Goal: Navigation & Orientation: Find specific page/section

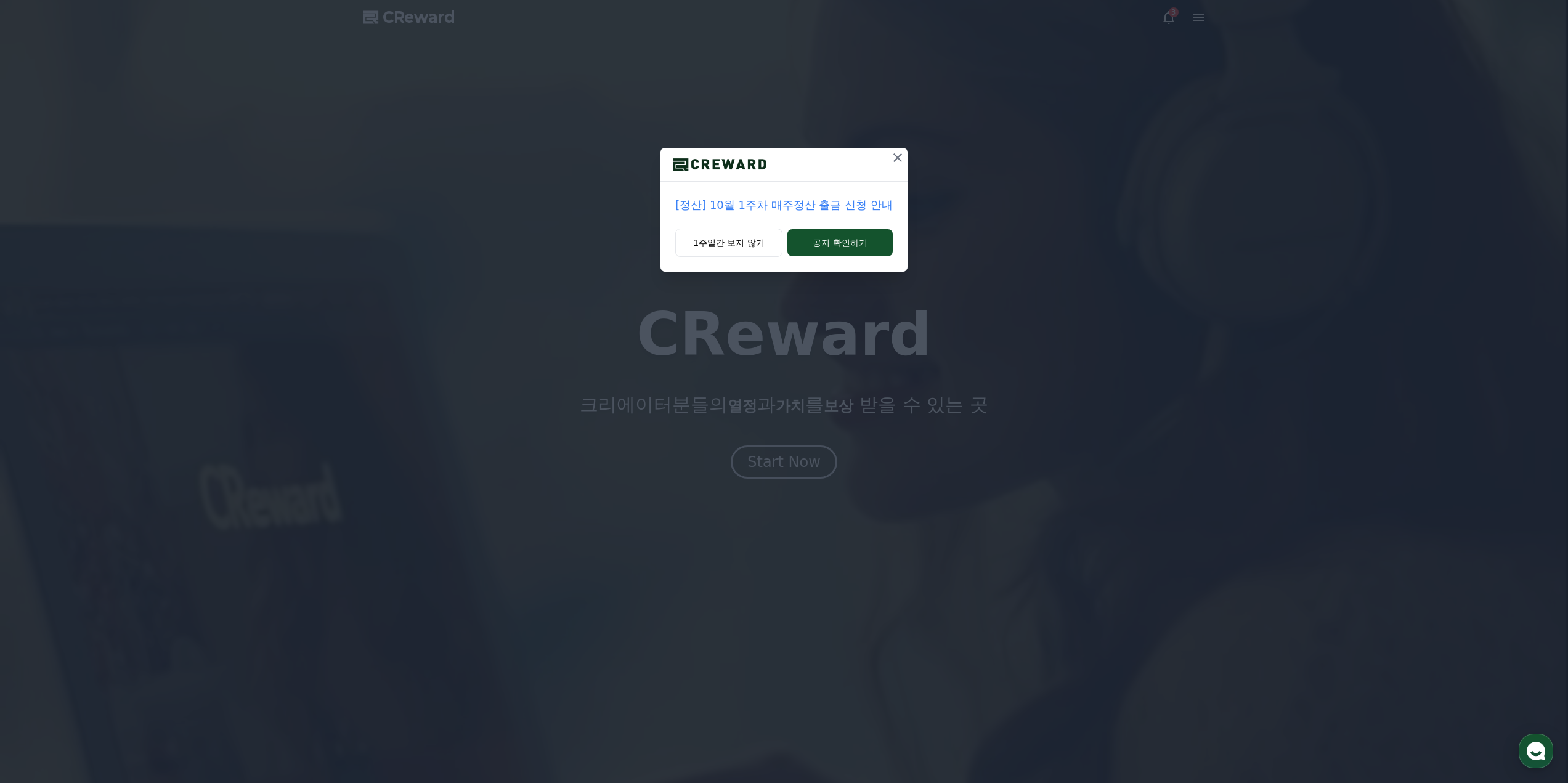
click at [895, 157] on icon at bounding box center [897, 157] width 15 height 15
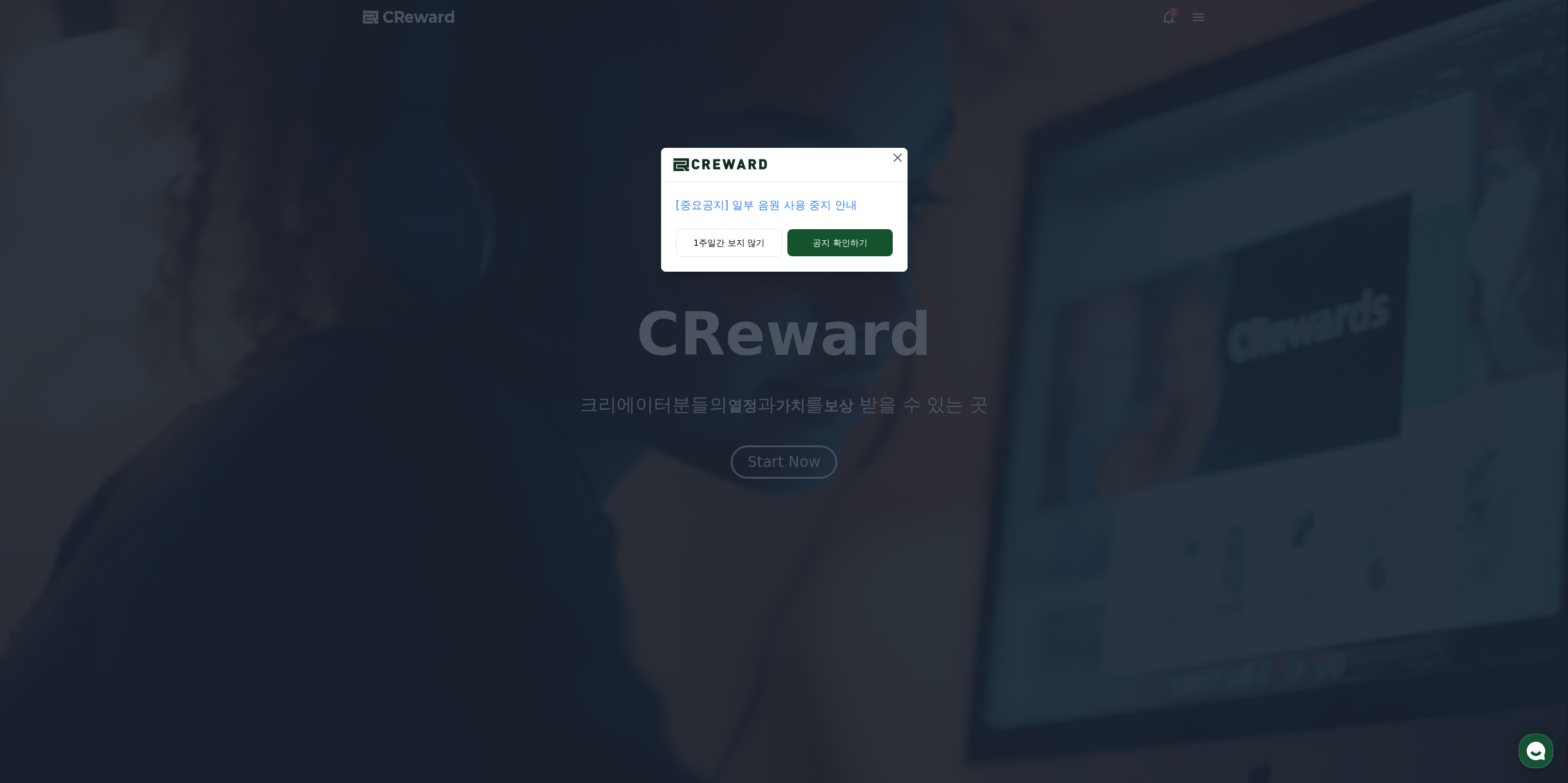
click at [895, 157] on icon at bounding box center [897, 157] width 15 height 15
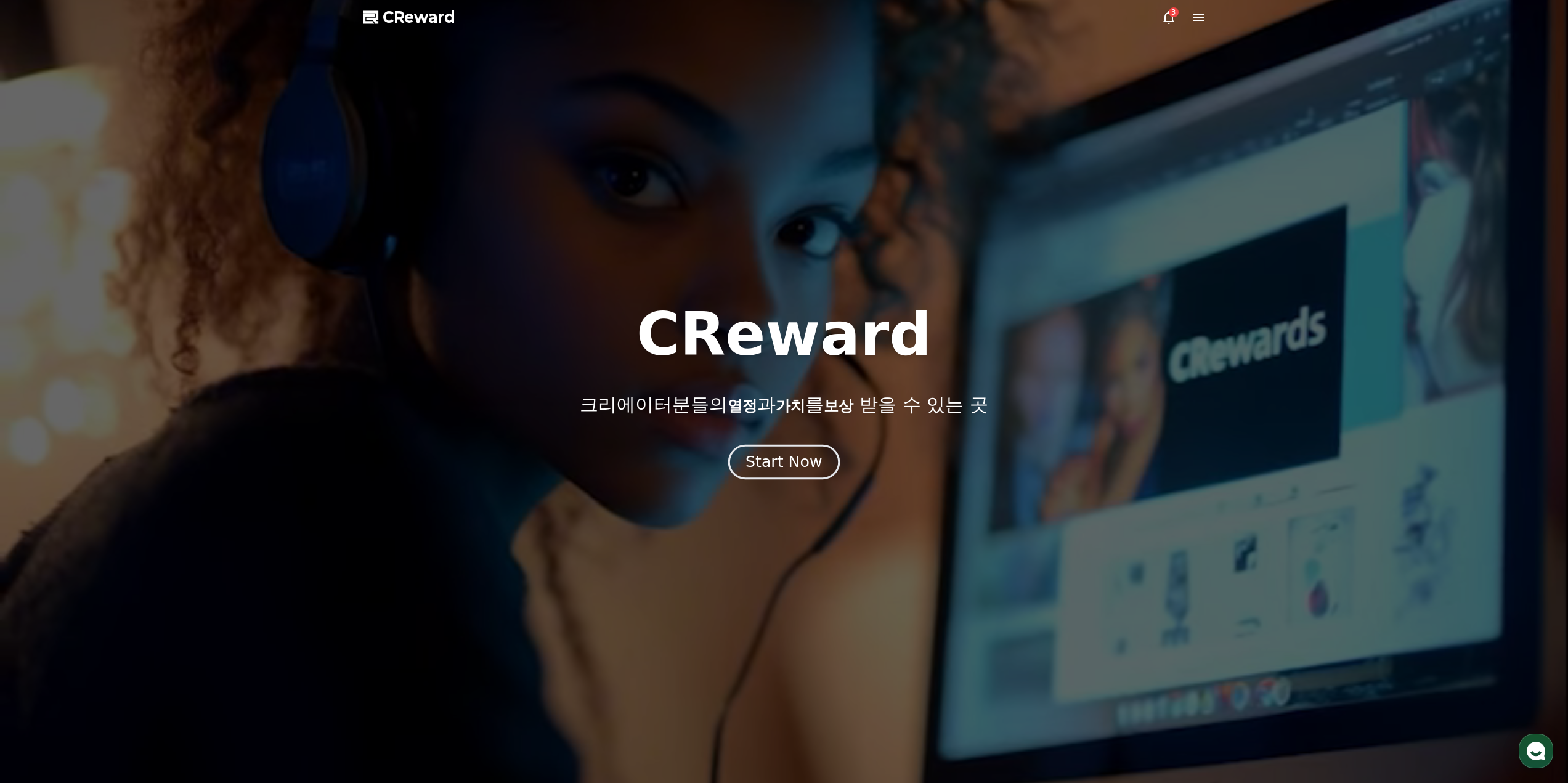
click at [800, 459] on div "Start Now" at bounding box center [783, 462] width 76 height 21
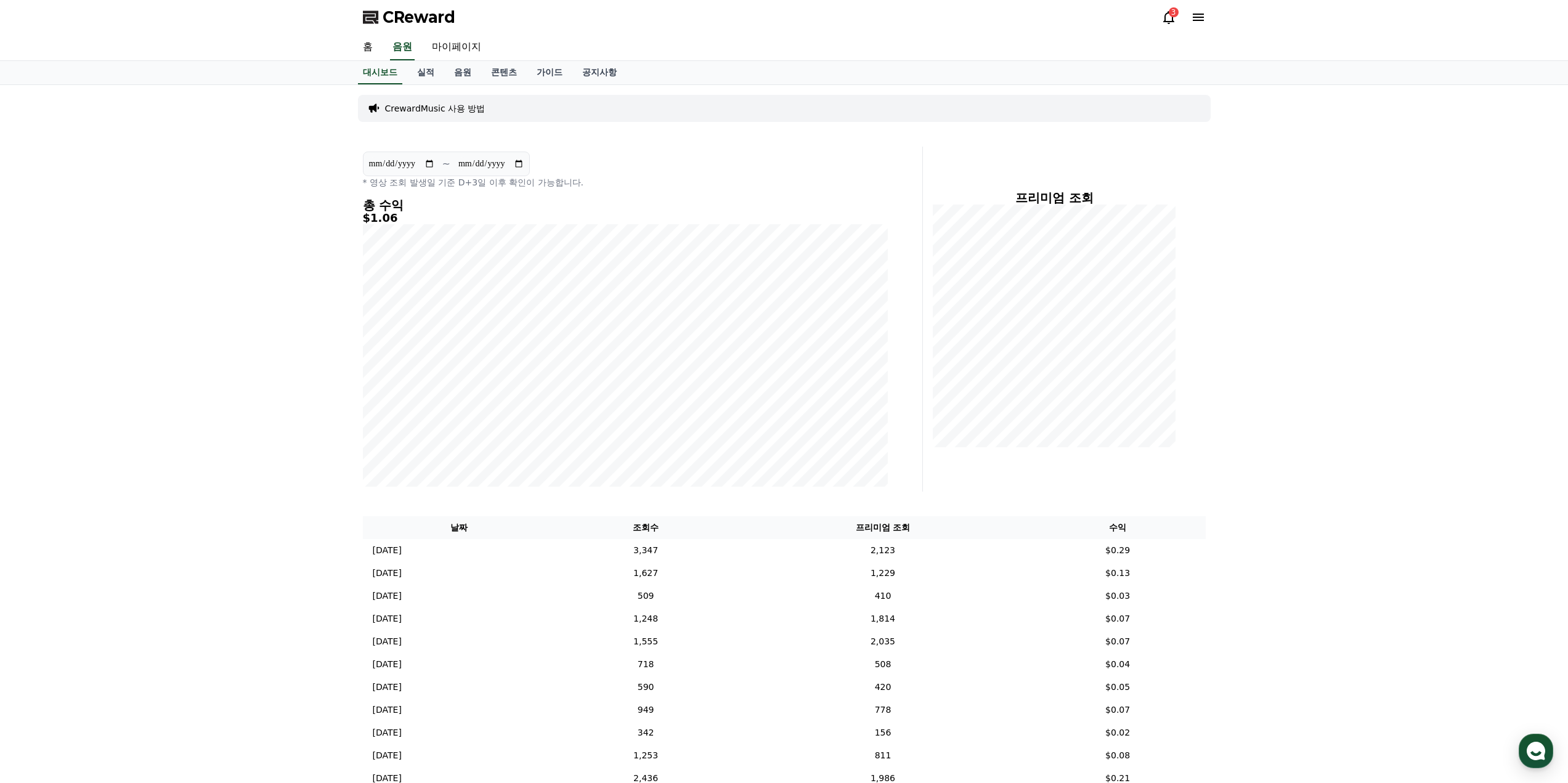
click at [373, 220] on h5 "$1.06" at bounding box center [625, 218] width 525 height 12
click at [433, 75] on link "실적" at bounding box center [426, 73] width 37 height 23
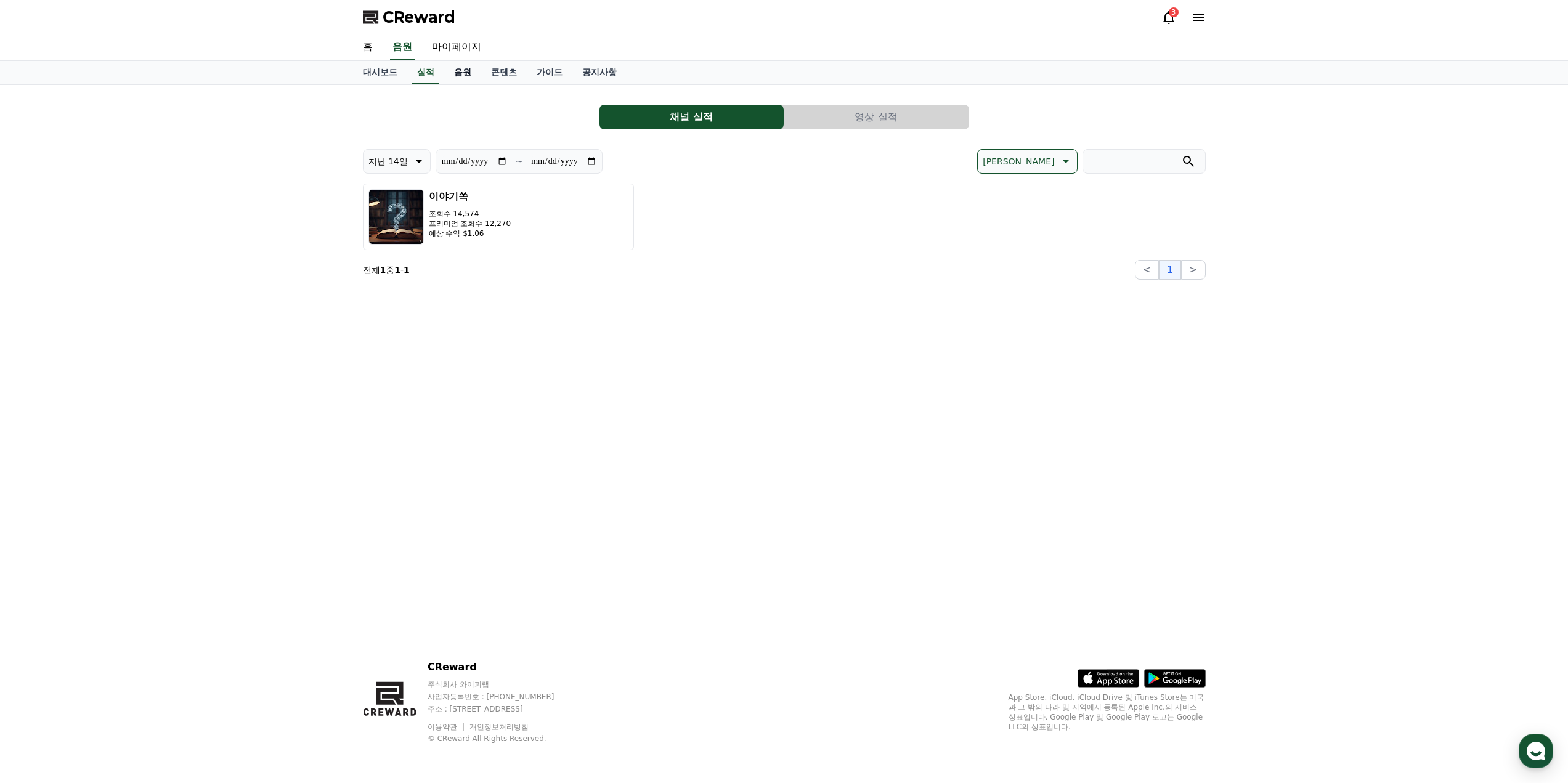
click at [473, 75] on link "음원" at bounding box center [463, 73] width 37 height 23
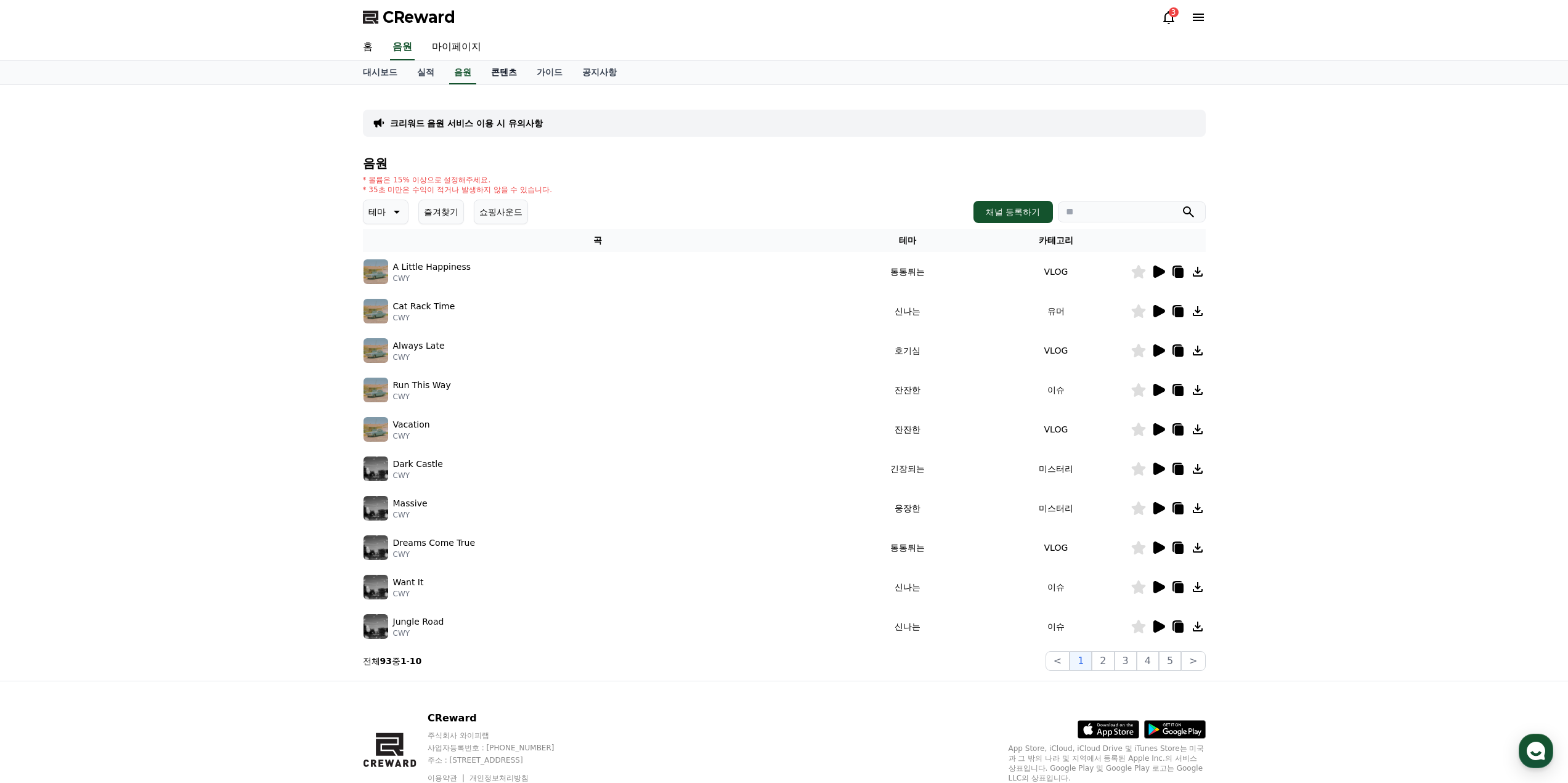
click at [508, 79] on link "콘텐츠" at bounding box center [504, 73] width 46 height 23
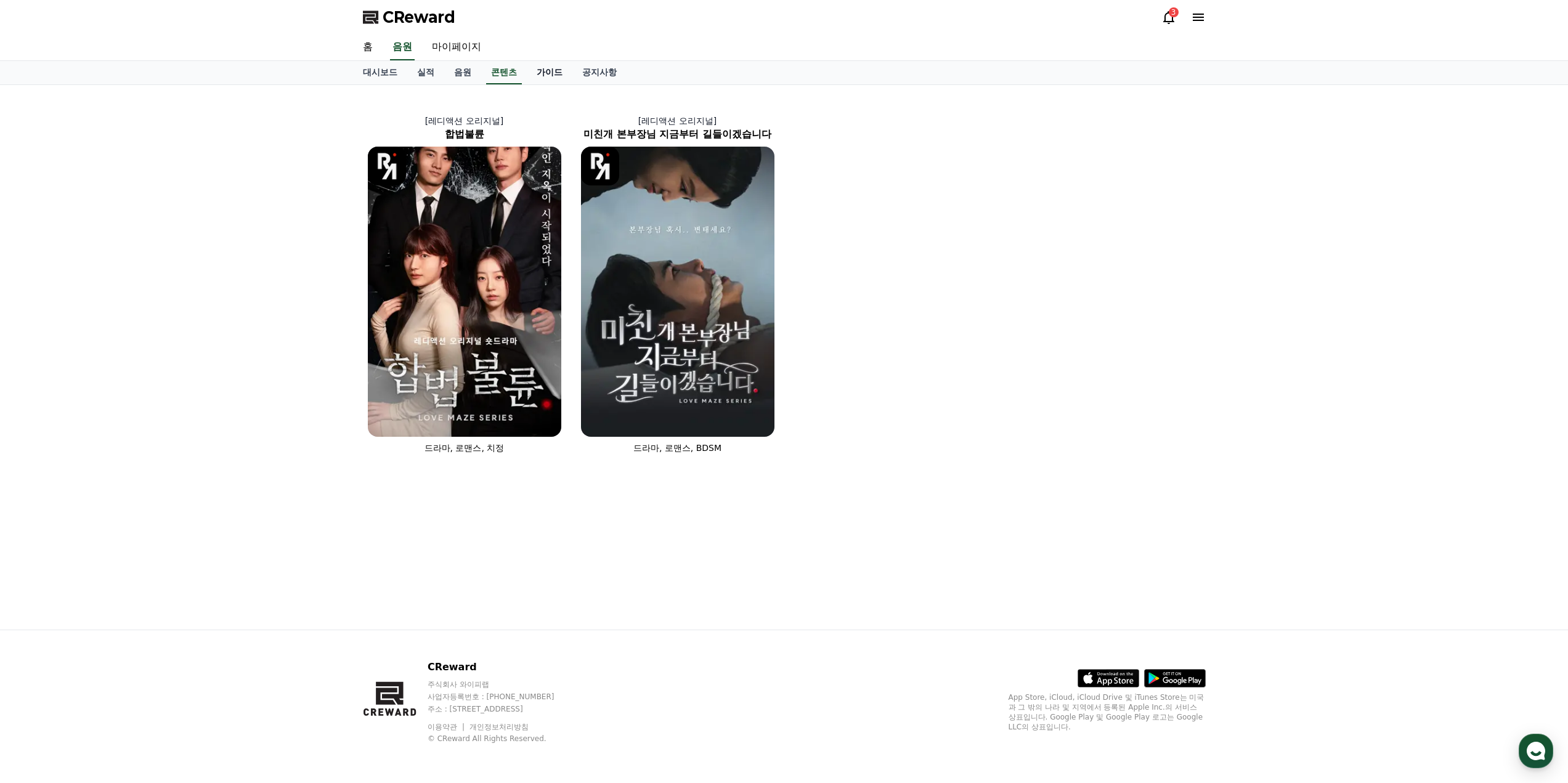
click at [545, 73] on link "가이드" at bounding box center [549, 73] width 46 height 23
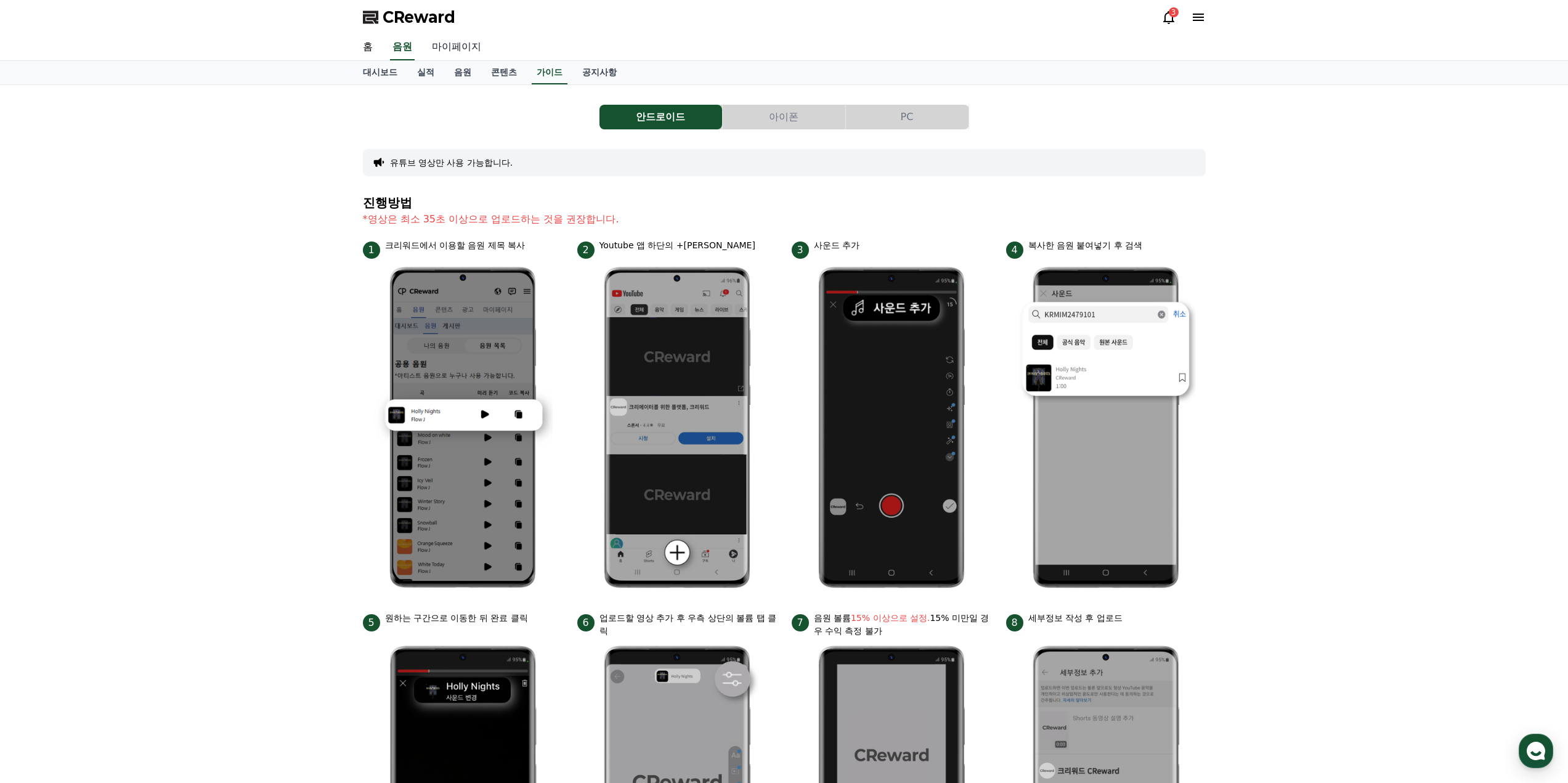
click at [470, 57] on link "마이페이지" at bounding box center [456, 48] width 69 height 26
select select "**********"
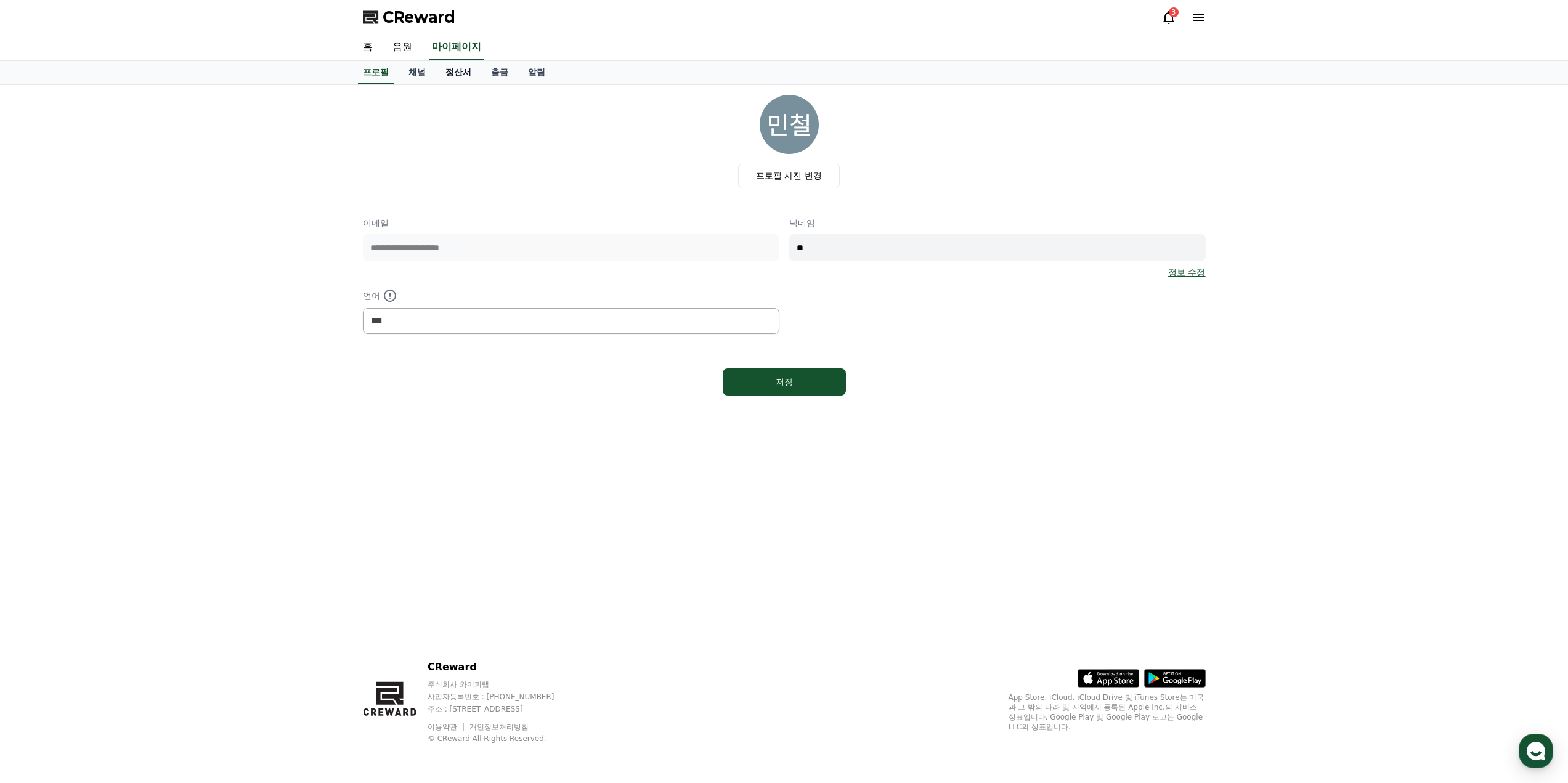
click at [459, 72] on link "정산서" at bounding box center [458, 73] width 46 height 23
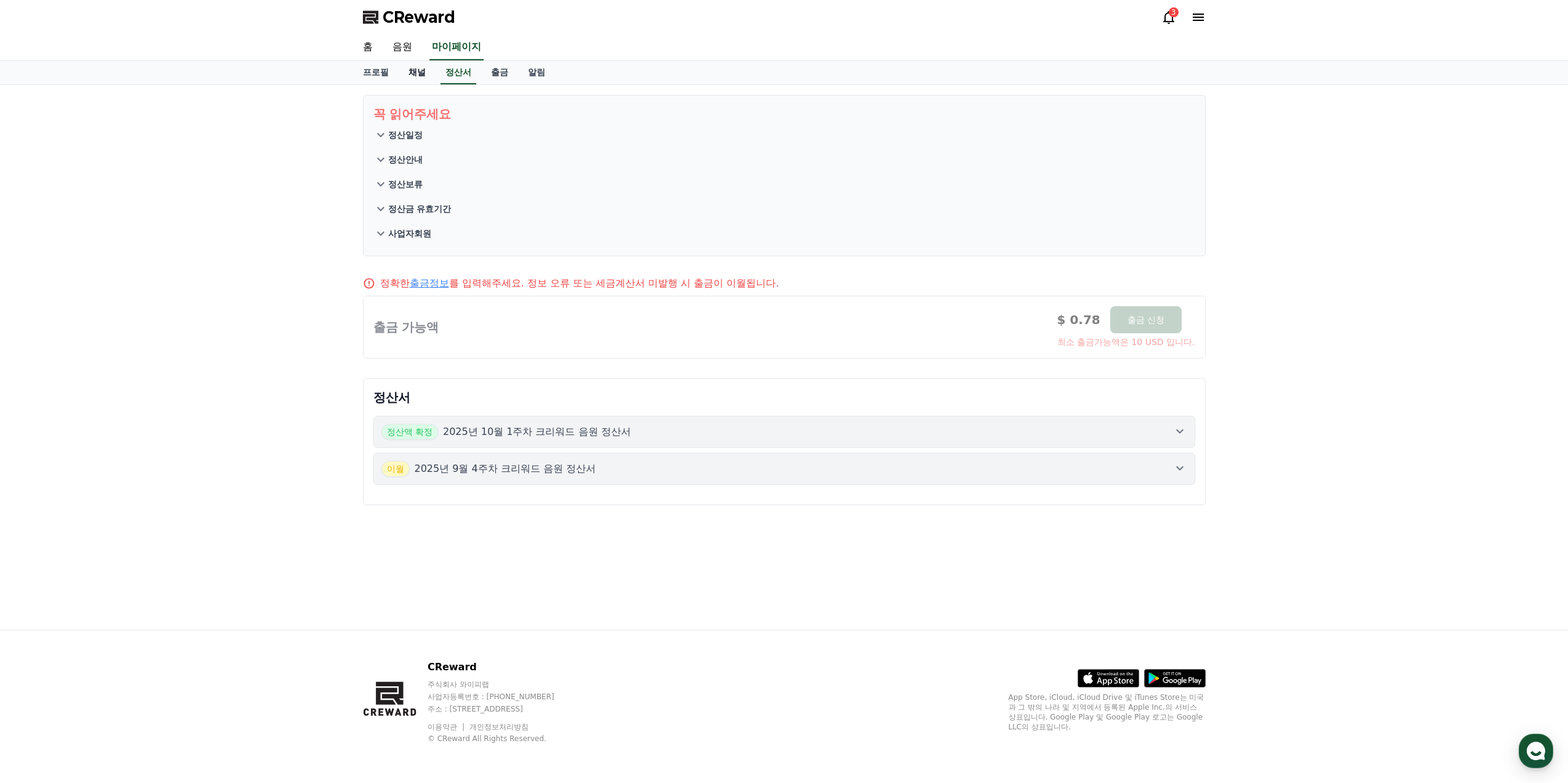
click at [414, 71] on link "채널" at bounding box center [417, 73] width 37 height 23
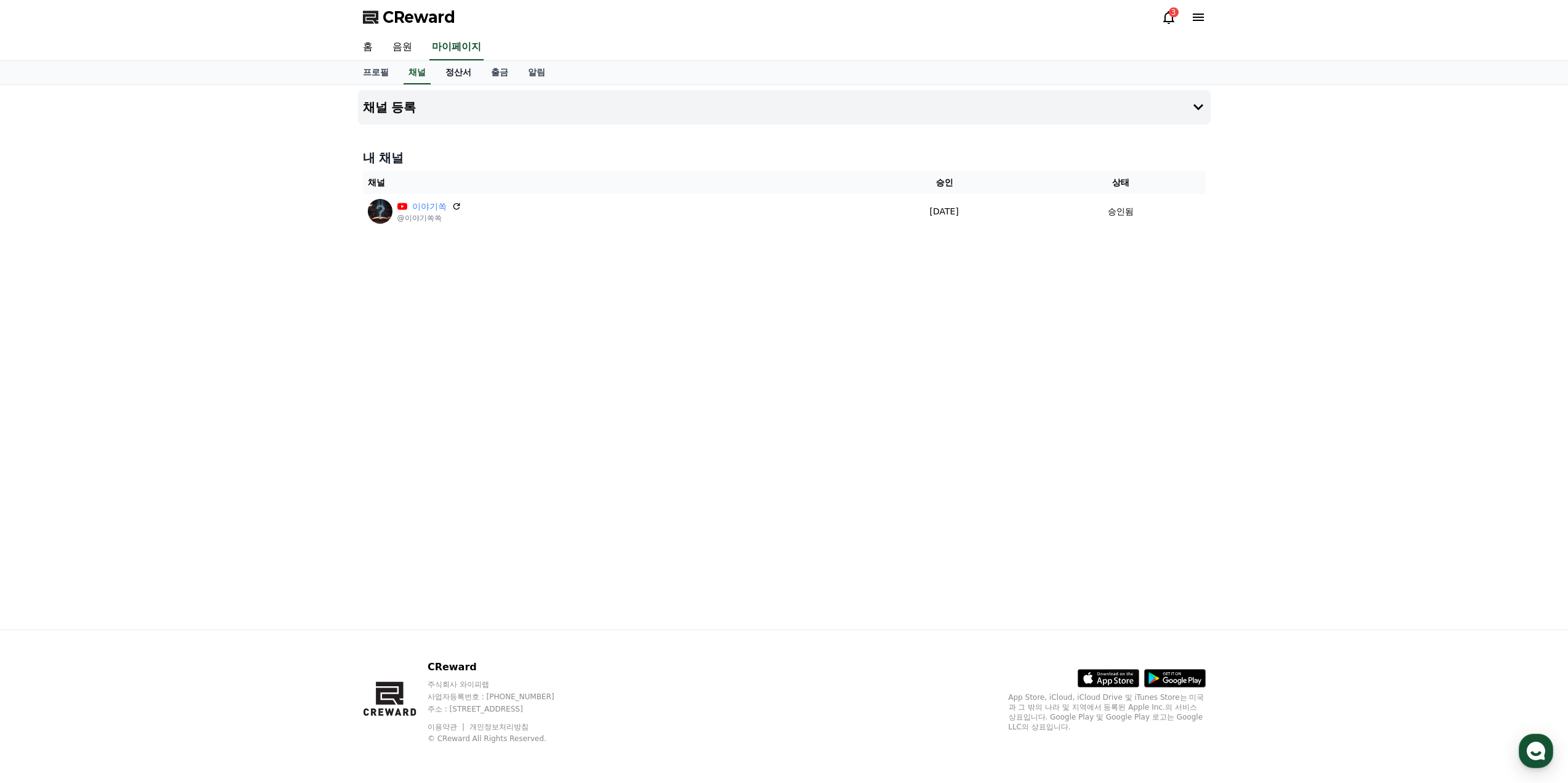
click at [454, 69] on link "정산서" at bounding box center [458, 73] width 46 height 23
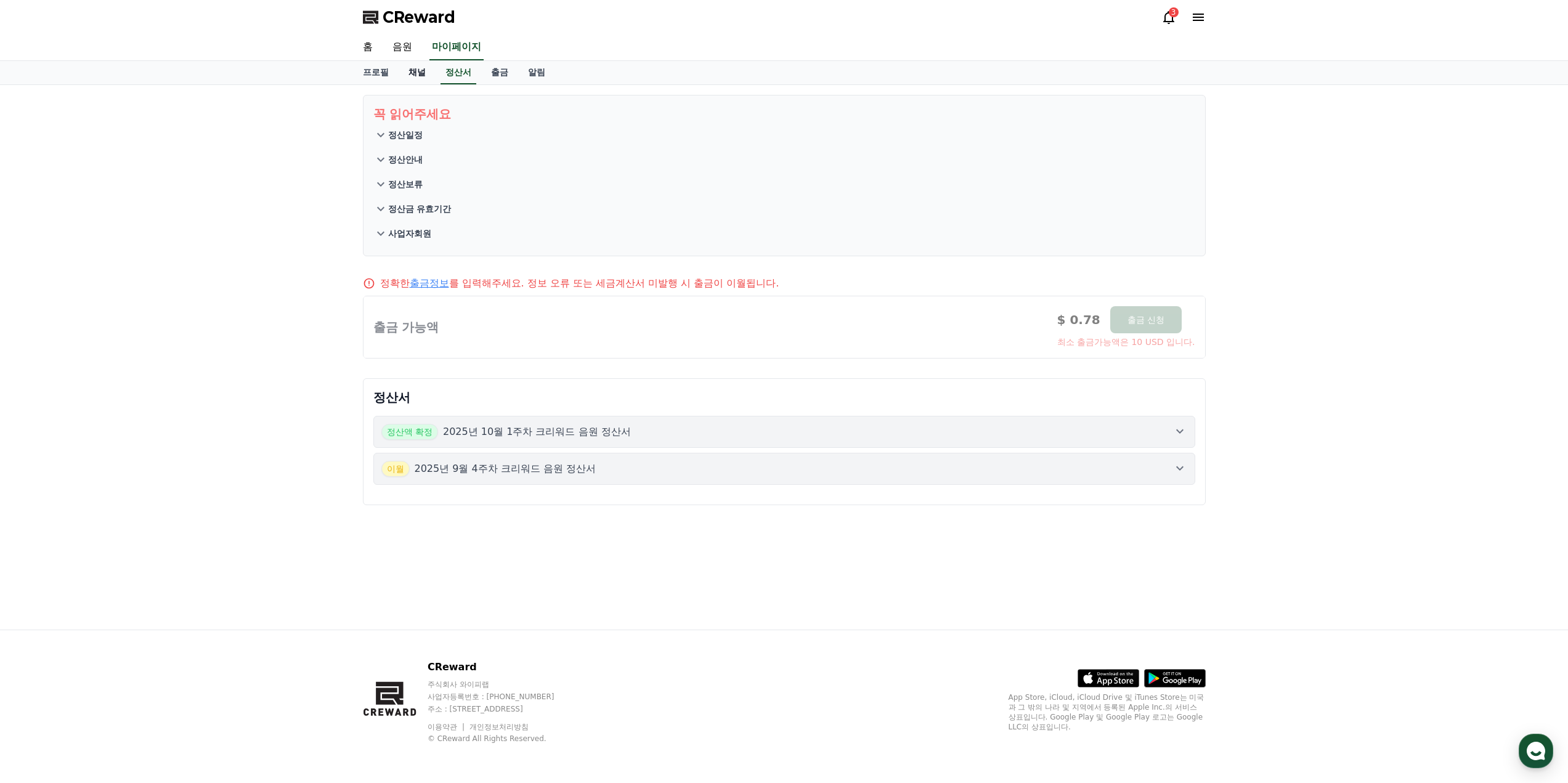
click at [406, 69] on link "채널" at bounding box center [417, 73] width 37 height 23
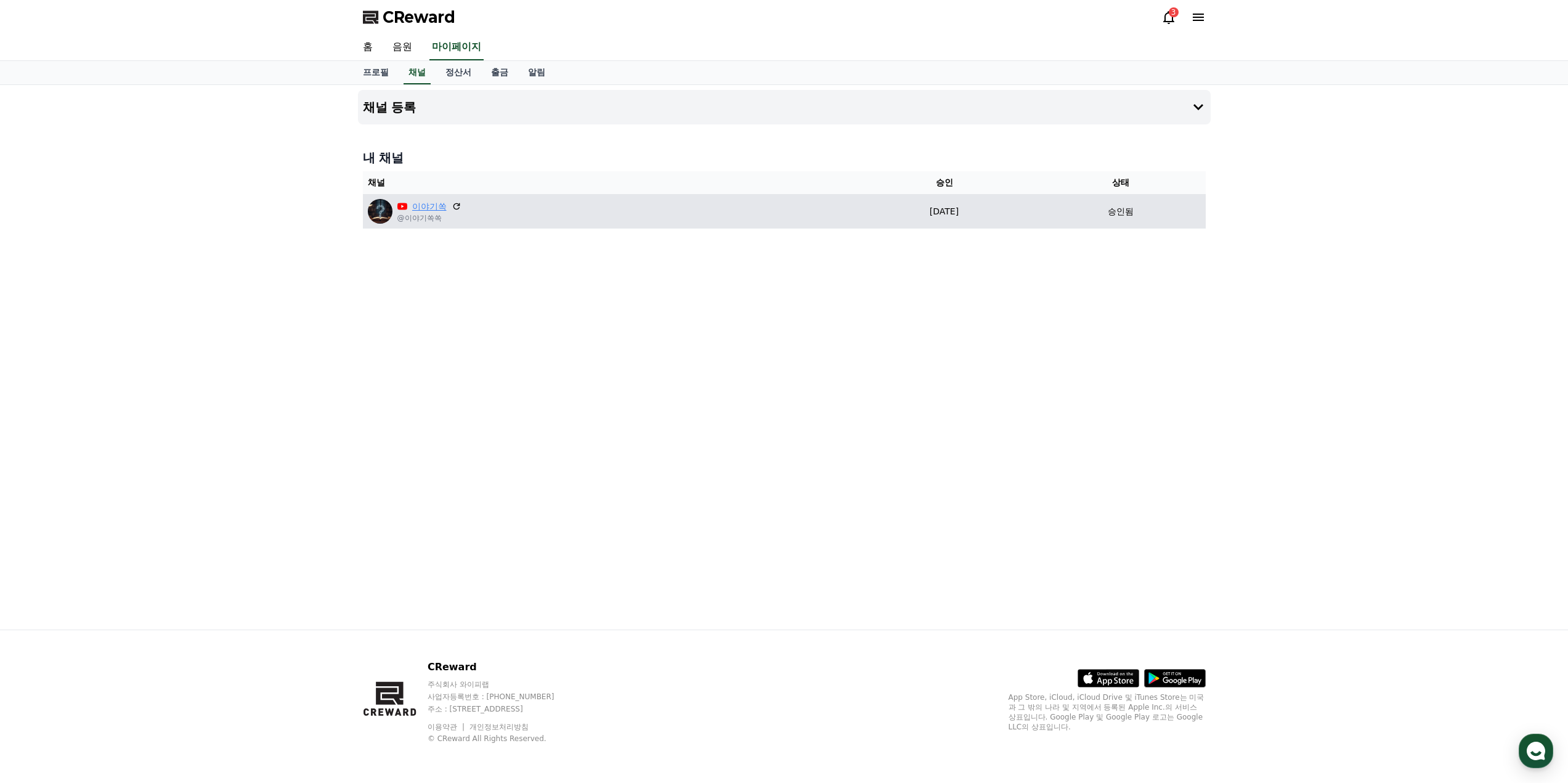
click at [424, 206] on link "이야기쏙" at bounding box center [429, 207] width 35 height 13
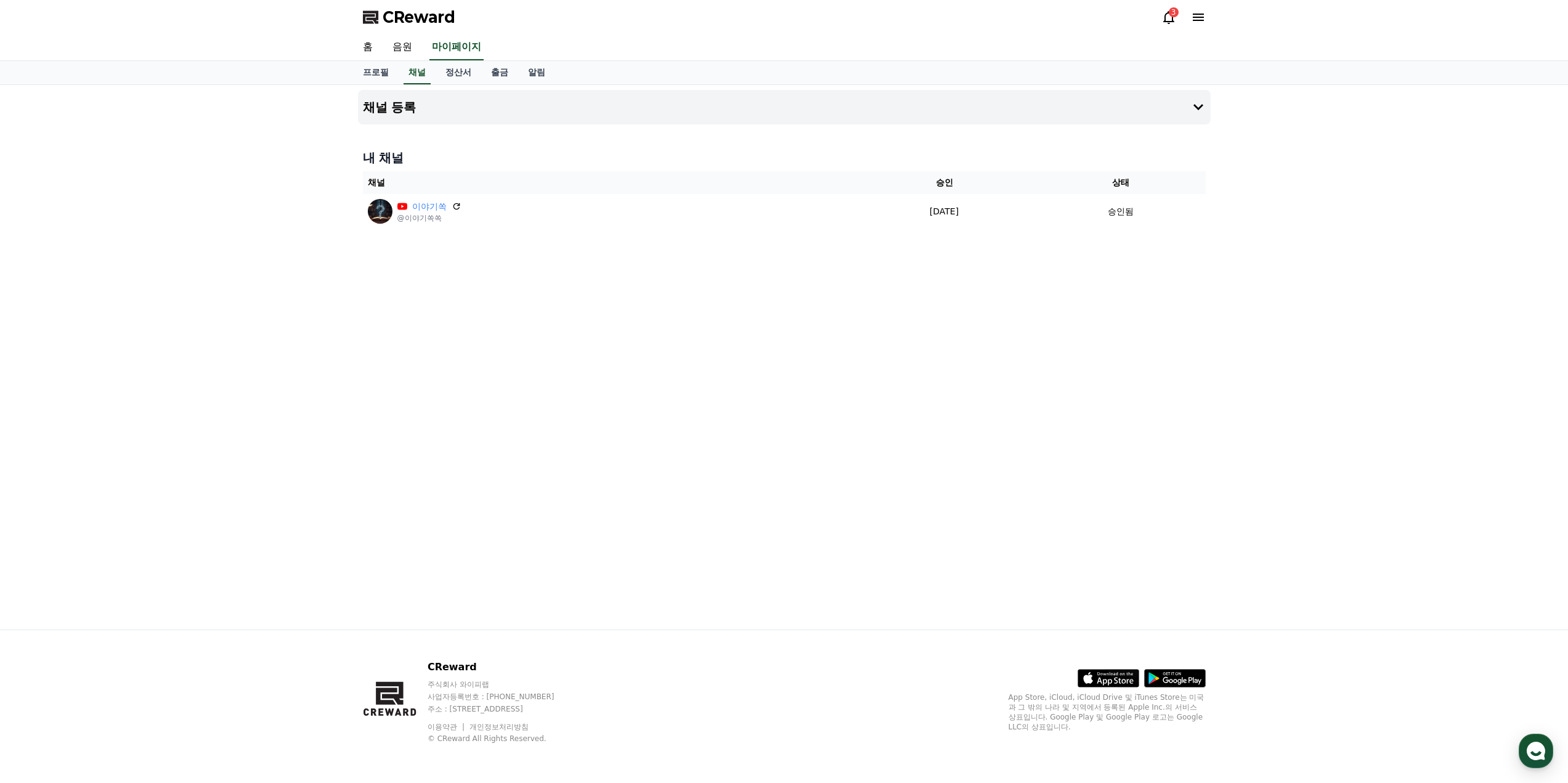
click at [1163, 22] on icon at bounding box center [1168, 17] width 11 height 13
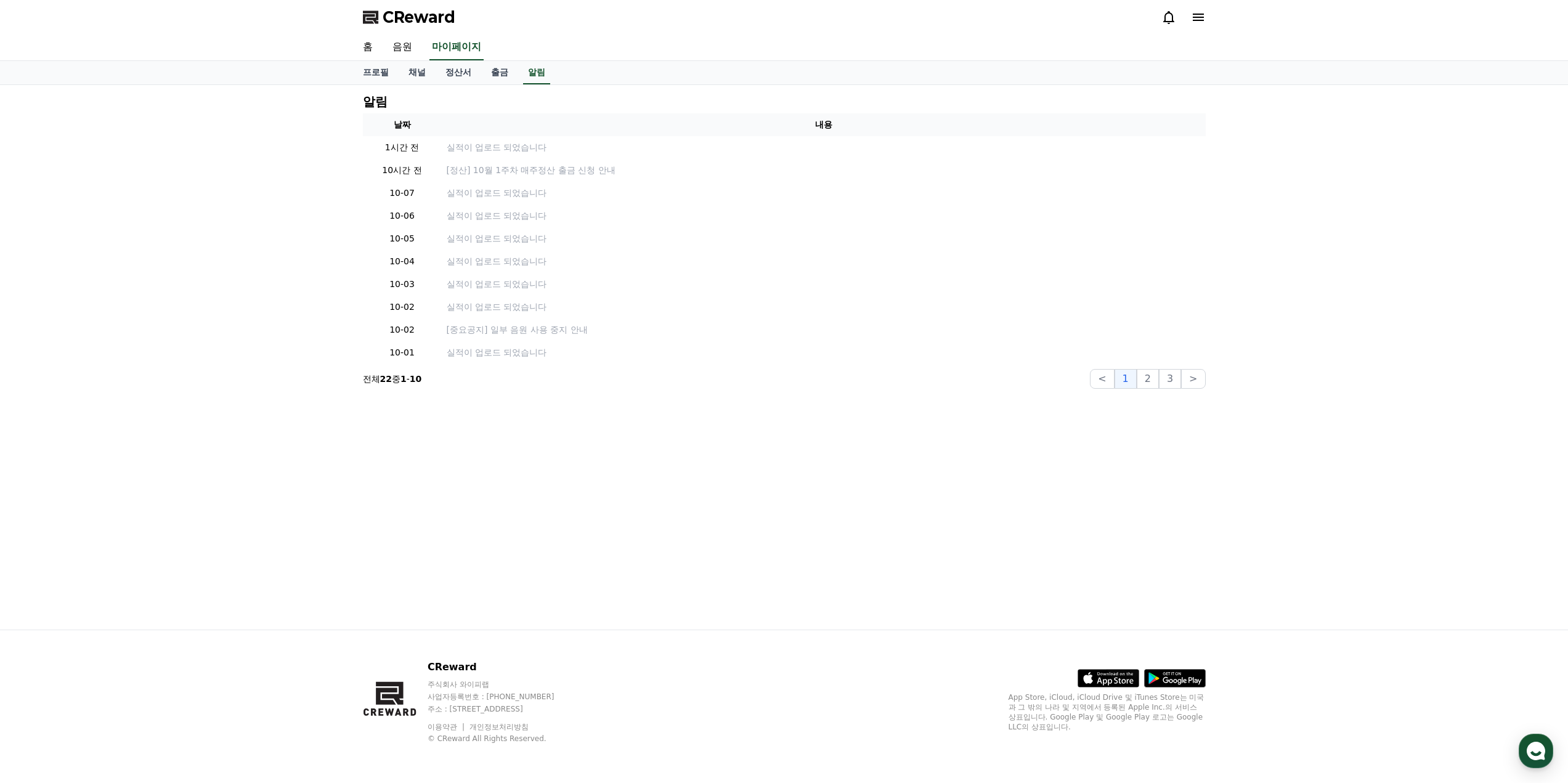
click at [1193, 22] on icon at bounding box center [1198, 17] width 15 height 15
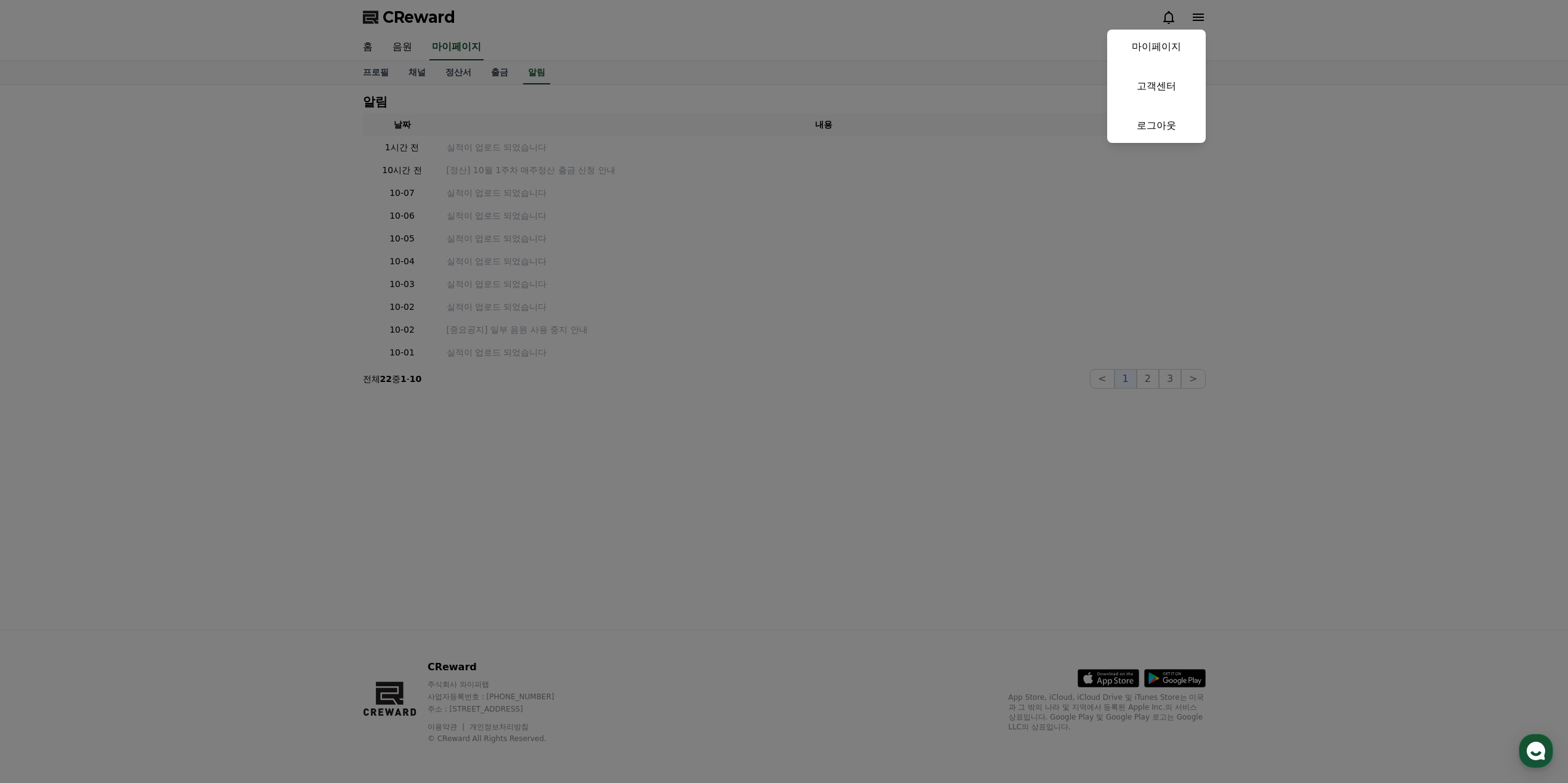
click at [1193, 22] on button "close" at bounding box center [784, 391] width 1568 height 783
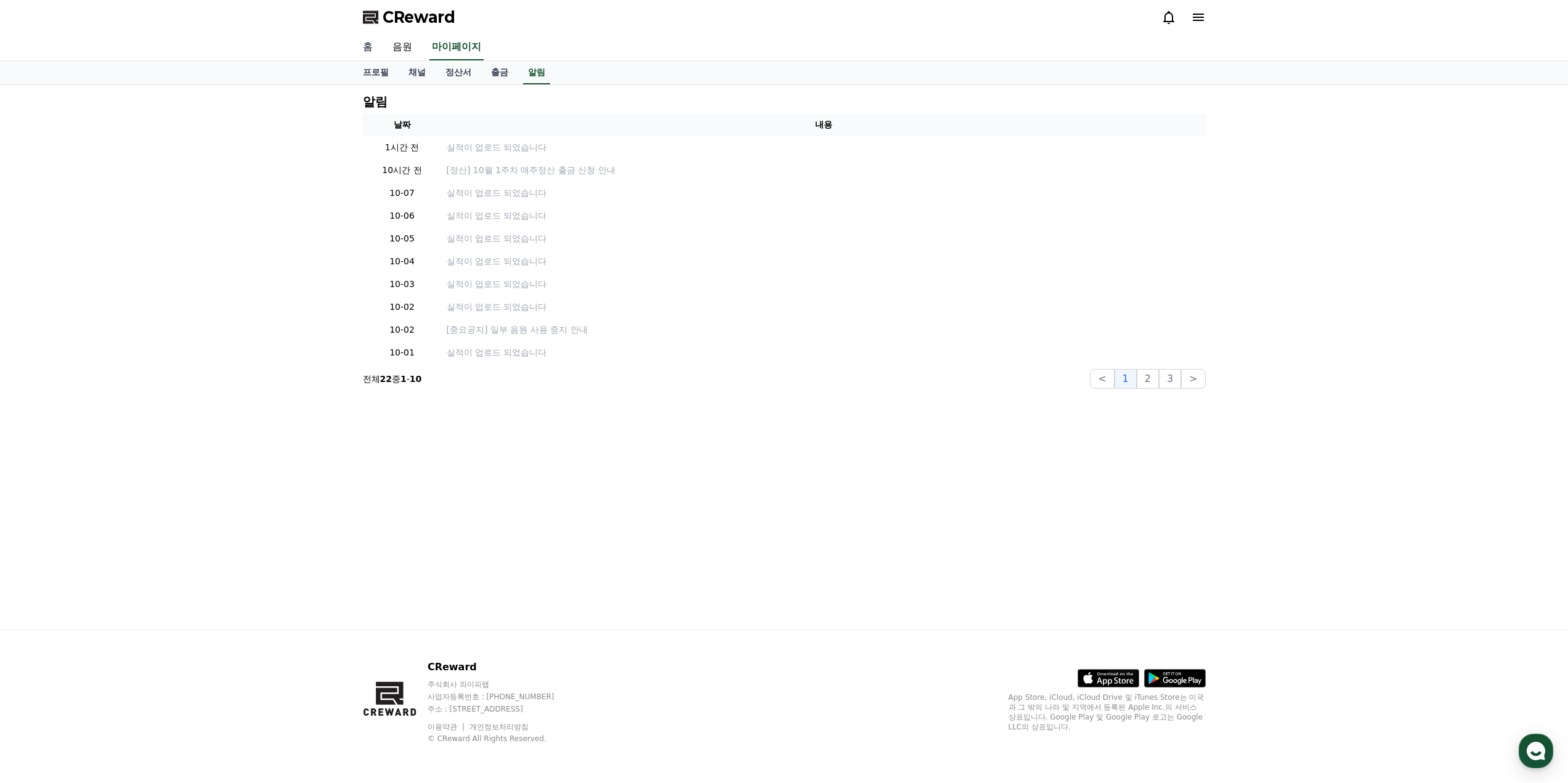
click at [370, 37] on link "홈" at bounding box center [368, 48] width 30 height 26
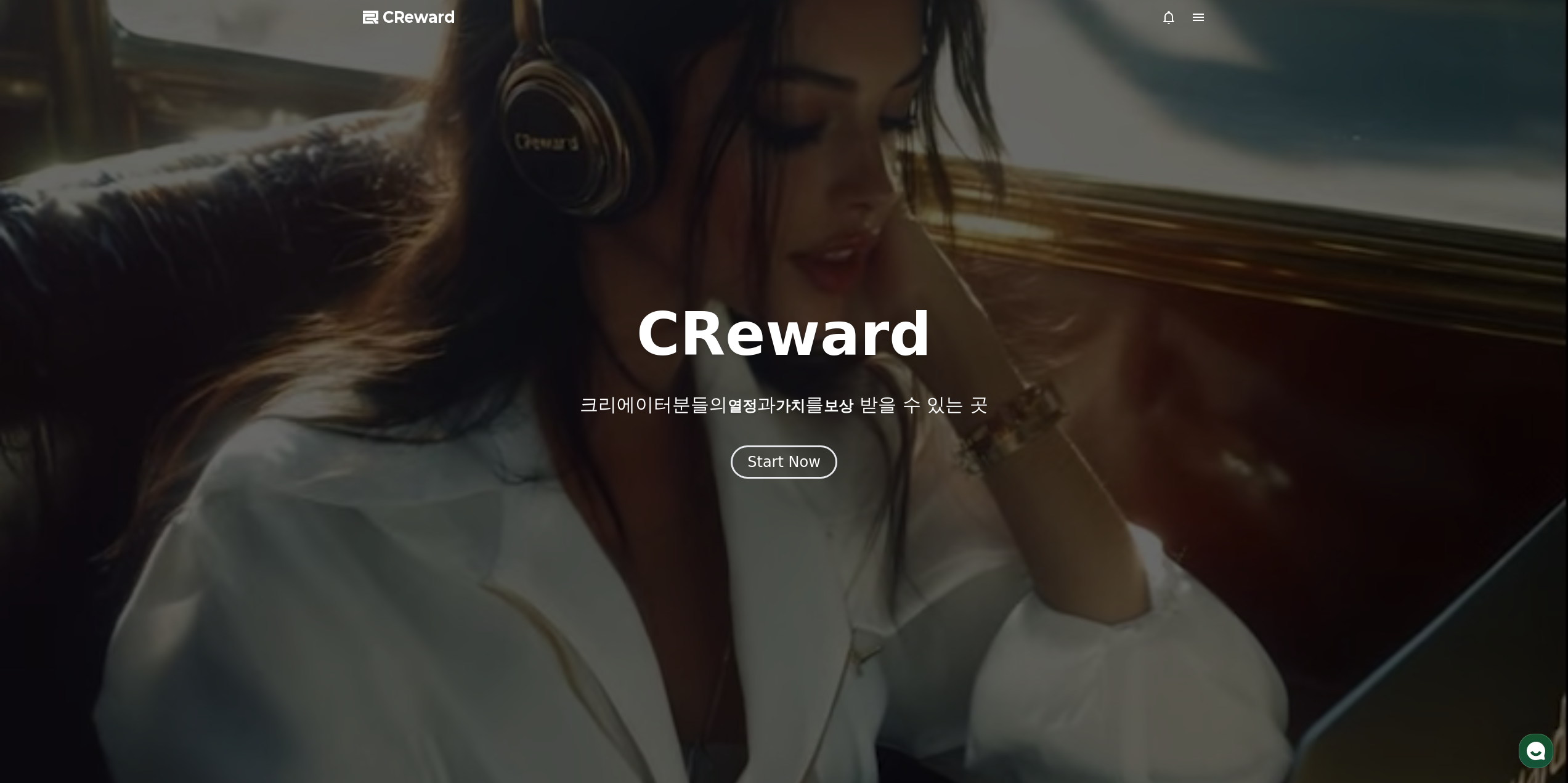
click at [1191, 7] on div at bounding box center [784, 391] width 1568 height 783
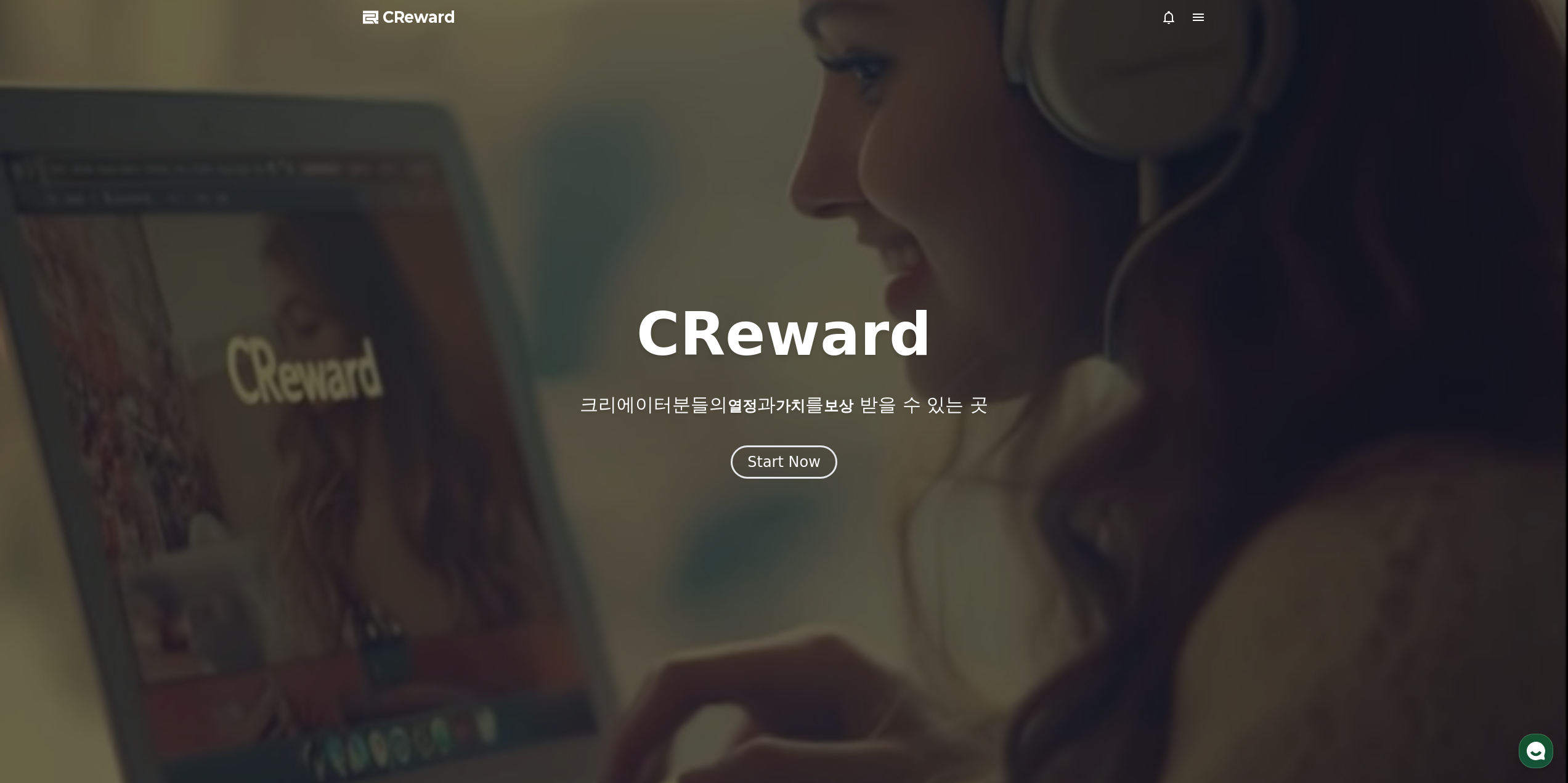
click at [1196, 21] on icon at bounding box center [1198, 17] width 11 height 8
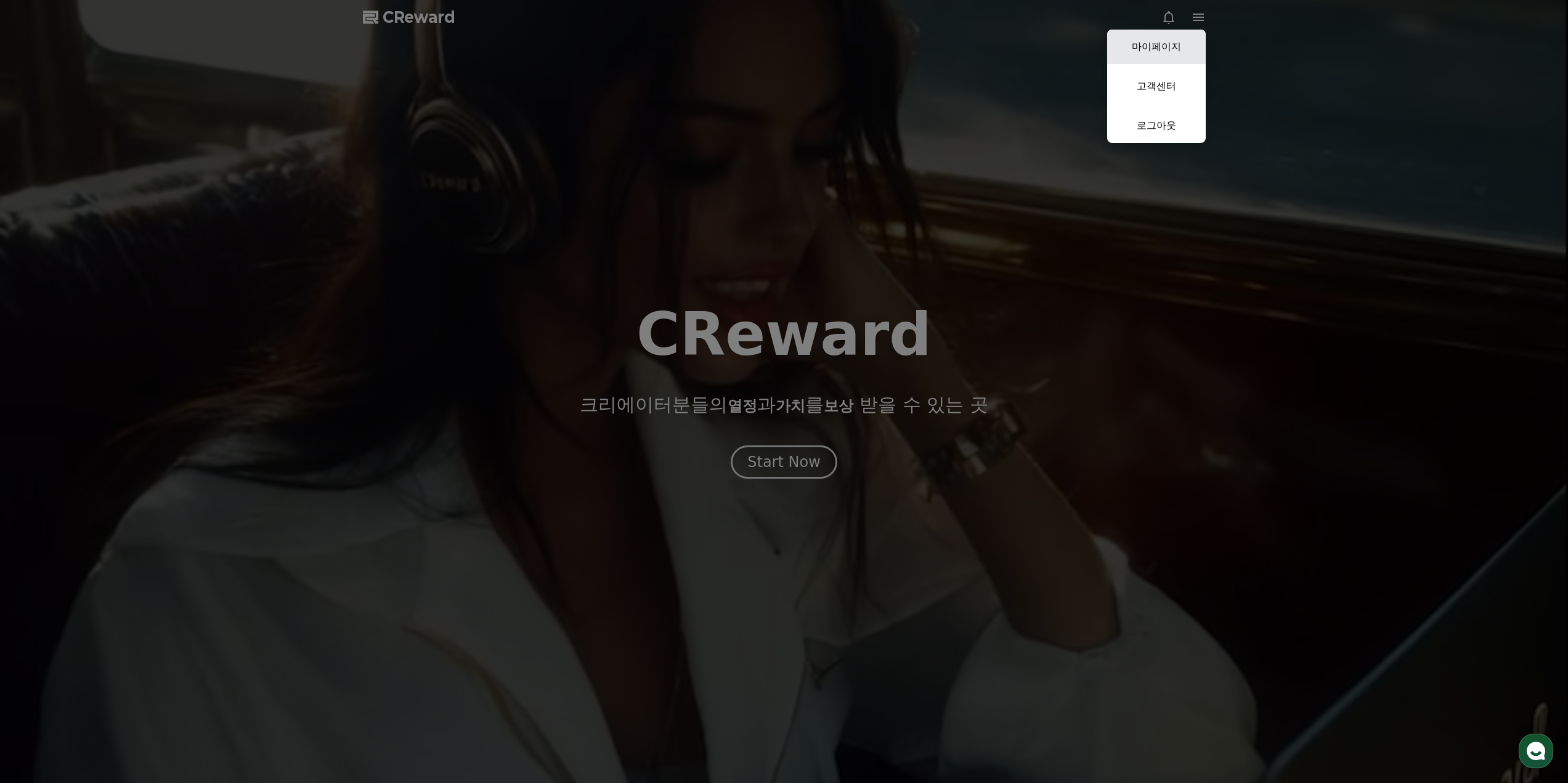
click at [1163, 49] on link "마이페이지" at bounding box center [1156, 47] width 98 height 35
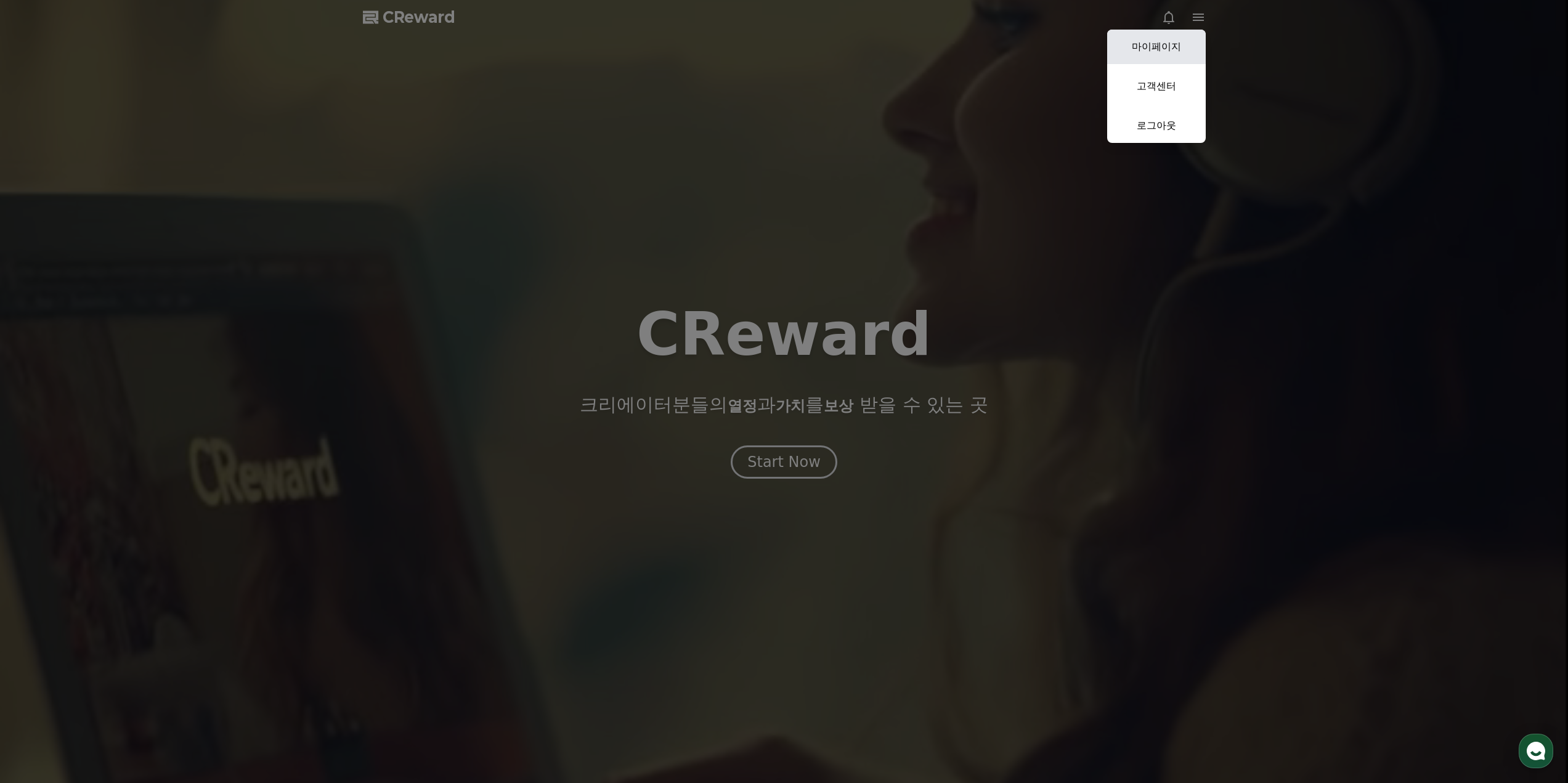
select select "**********"
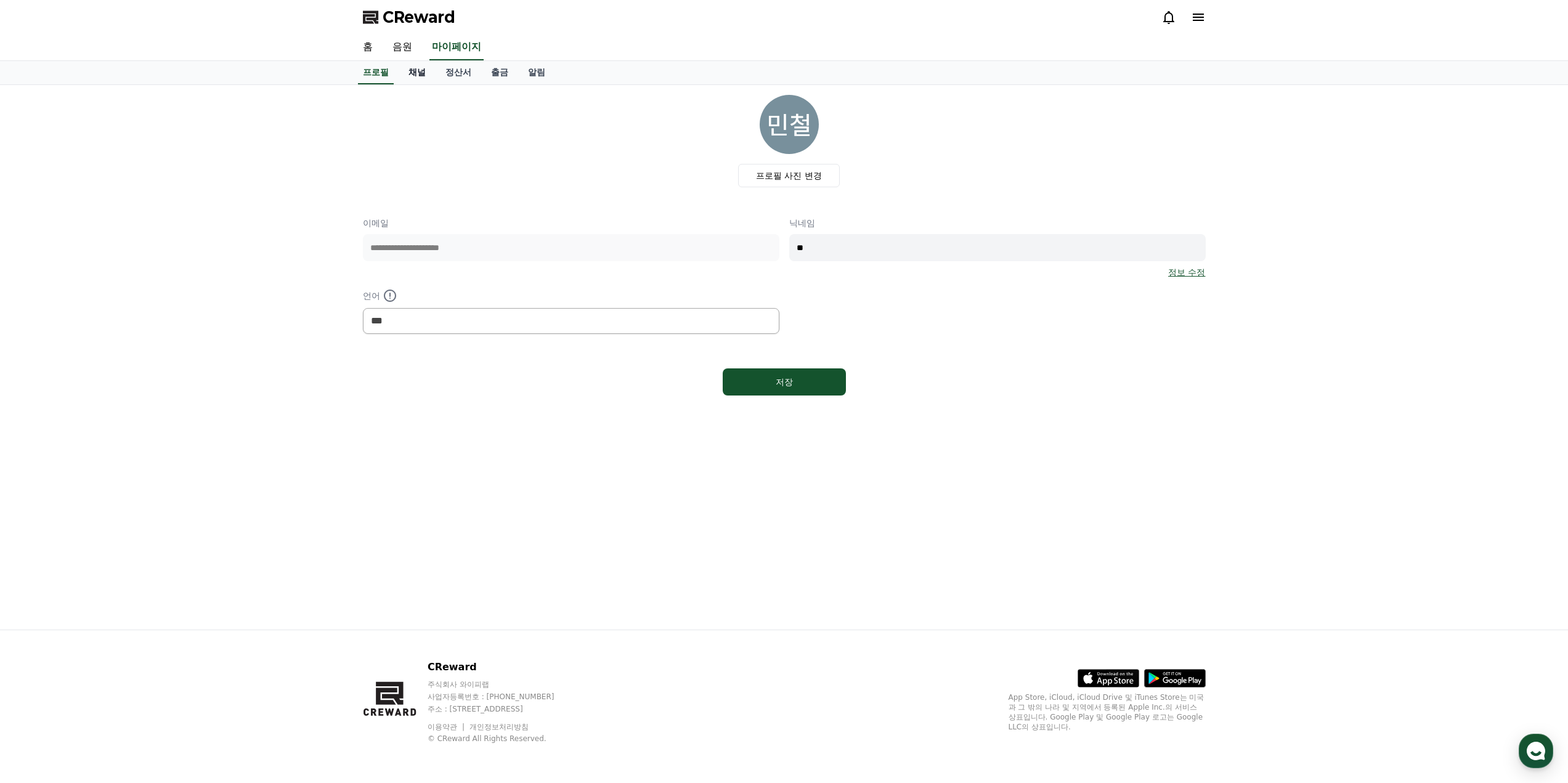
click at [406, 65] on link "채널" at bounding box center [417, 73] width 37 height 23
